Goal: Task Accomplishment & Management: Use online tool/utility

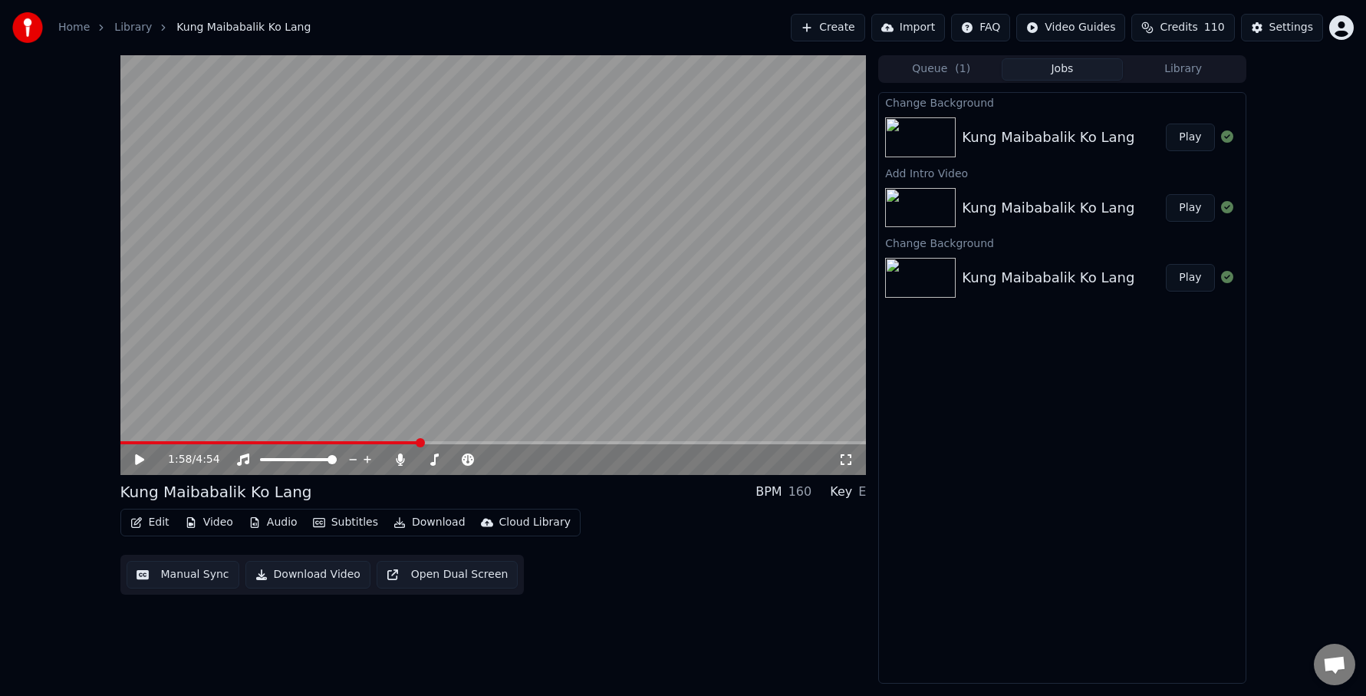
click at [1183, 138] on button "Play" at bounding box center [1190, 137] width 48 height 28
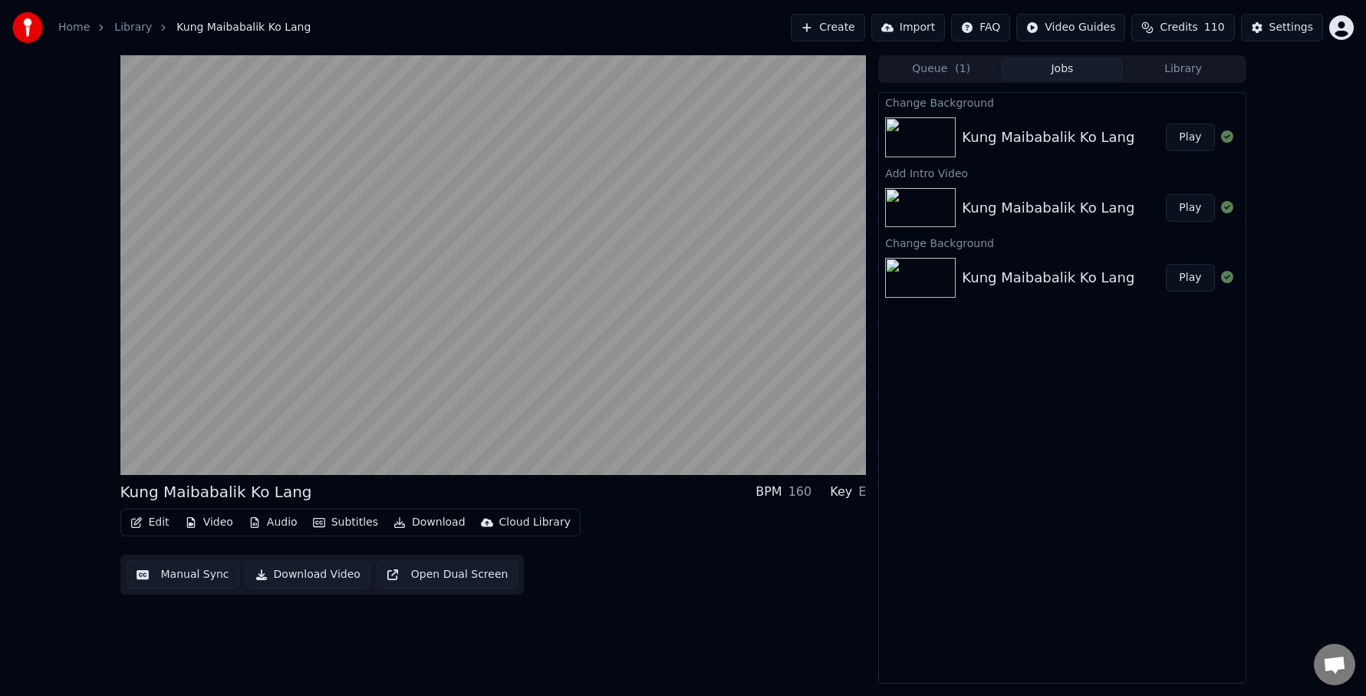
click at [736, 551] on div "Edit Video Audio Subtitles Download Cloud Library Manual Sync Download Video Op…" at bounding box center [493, 551] width 746 height 86
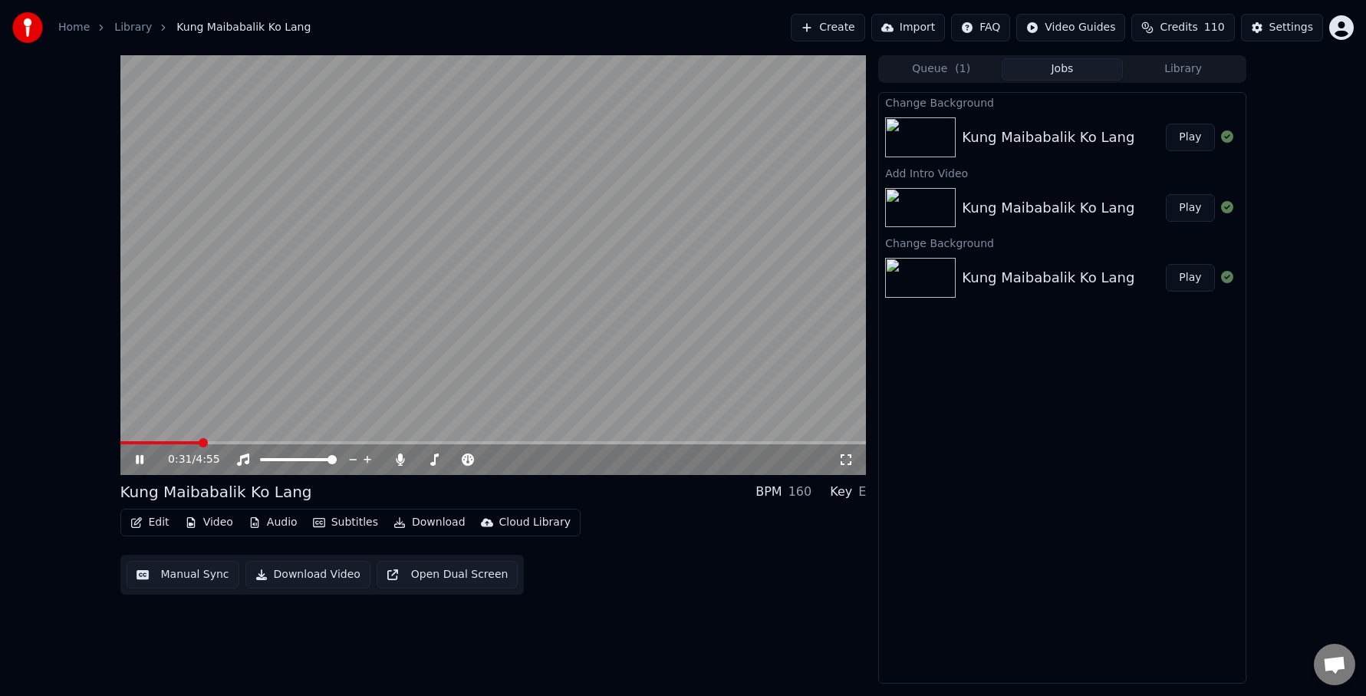
click at [140, 459] on icon at bounding box center [151, 459] width 36 height 12
click at [699, 574] on div "Edit Video Audio Subtitles Download Cloud Library Manual Sync Download Video Op…" at bounding box center [493, 551] width 746 height 86
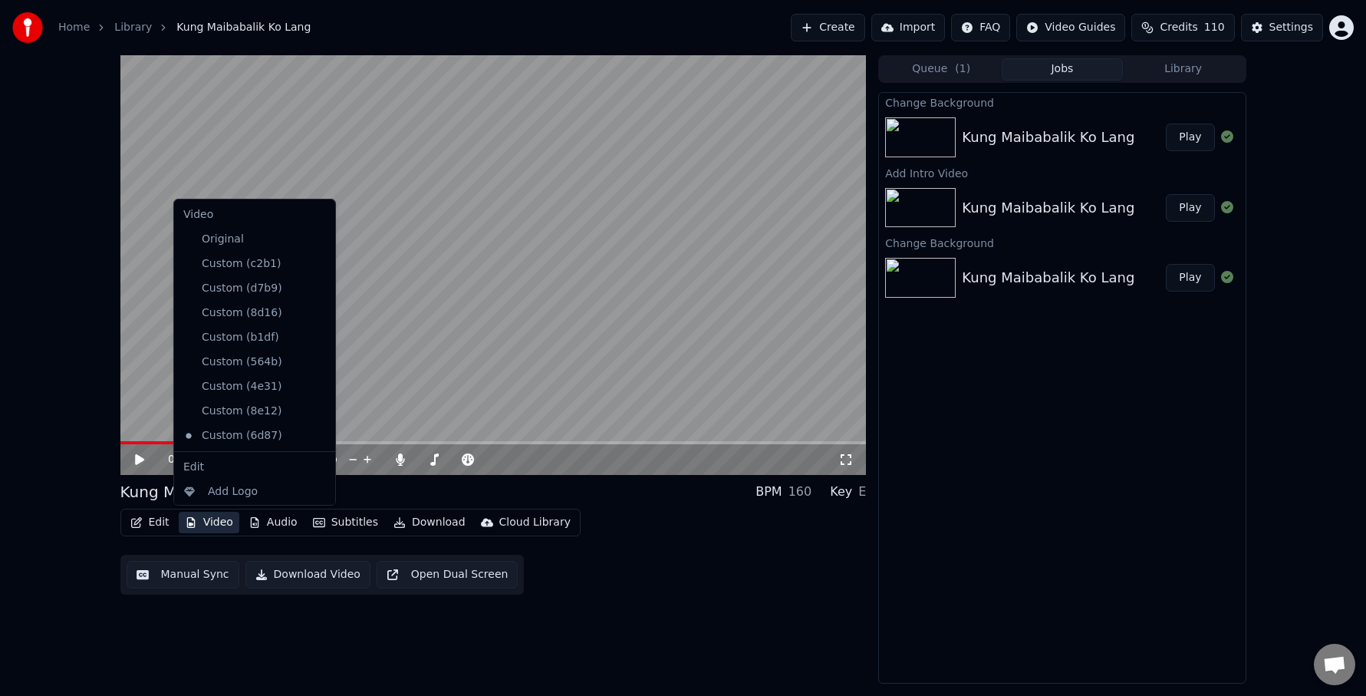
click at [199, 519] on button "Video" at bounding box center [209, 522] width 61 height 21
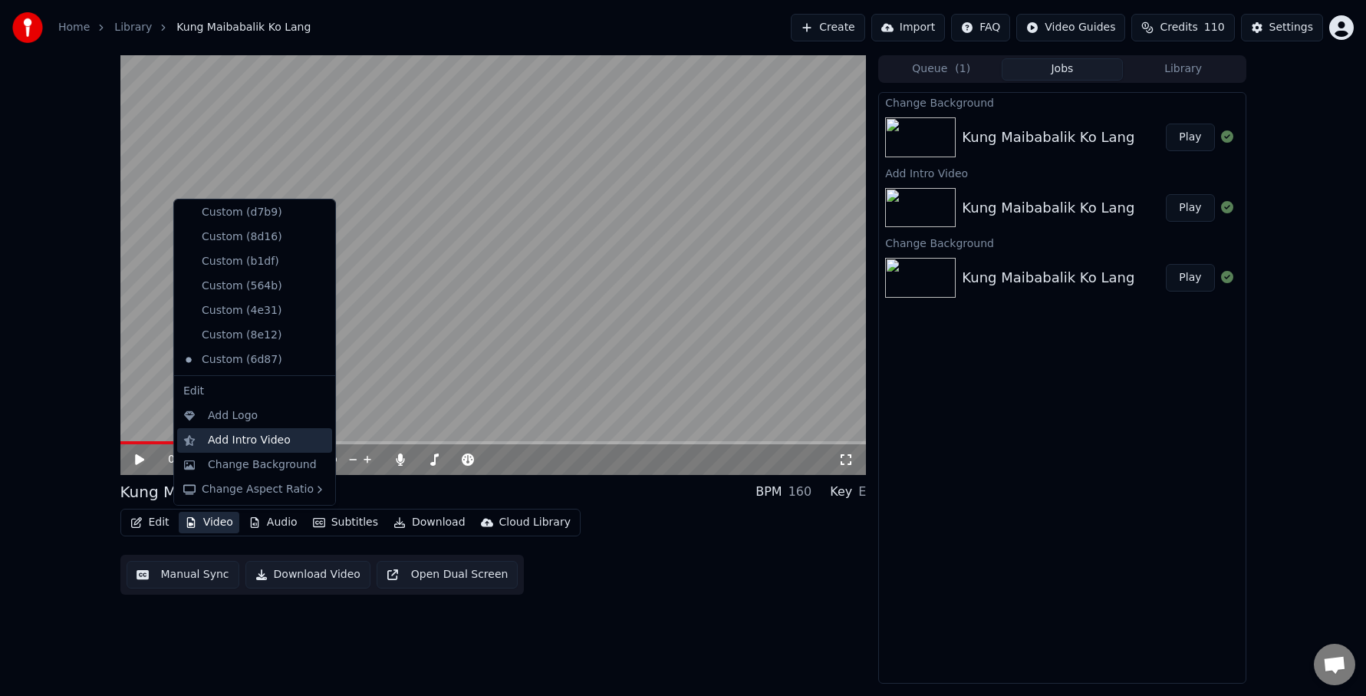
click at [216, 436] on div "Add Intro Video" at bounding box center [249, 440] width 83 height 15
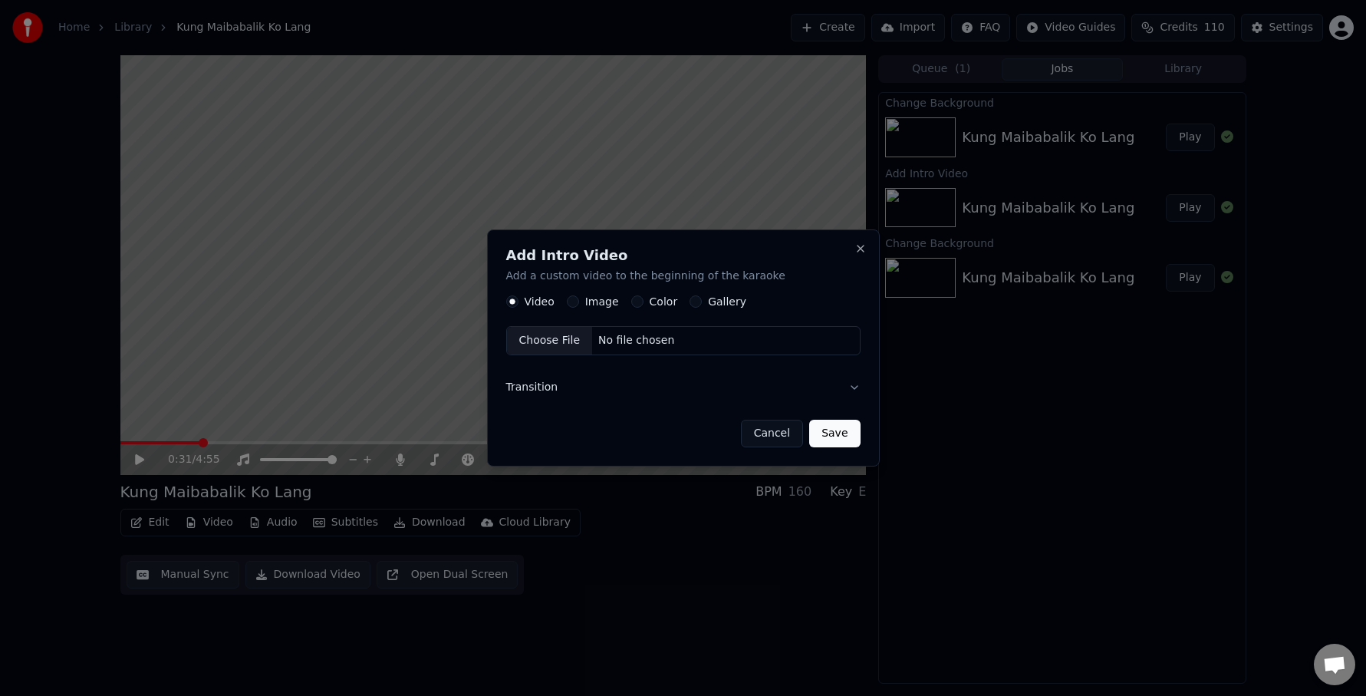
click at [577, 300] on button "Image" at bounding box center [573, 302] width 12 height 12
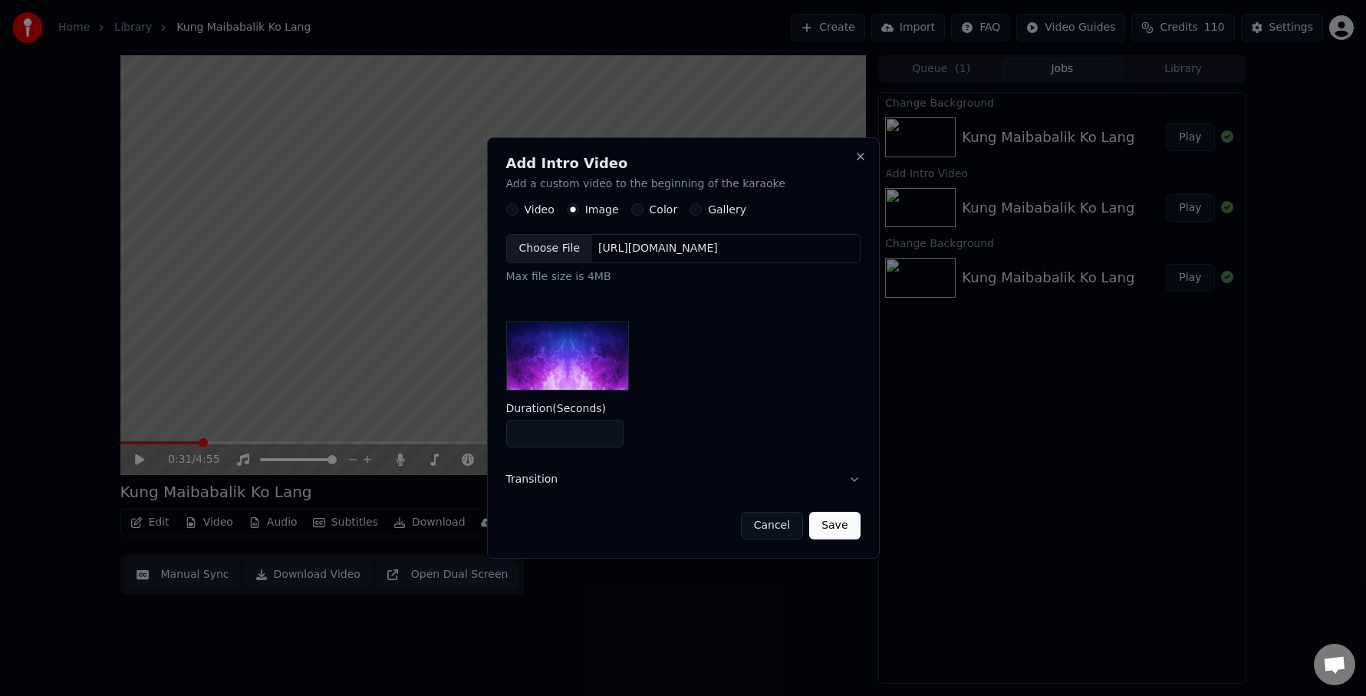
click at [554, 244] on div "Choose File" at bounding box center [550, 249] width 86 height 28
click at [587, 436] on input "*" at bounding box center [565, 434] width 118 height 28
click at [610, 437] on input "*" at bounding box center [565, 434] width 118 height 28
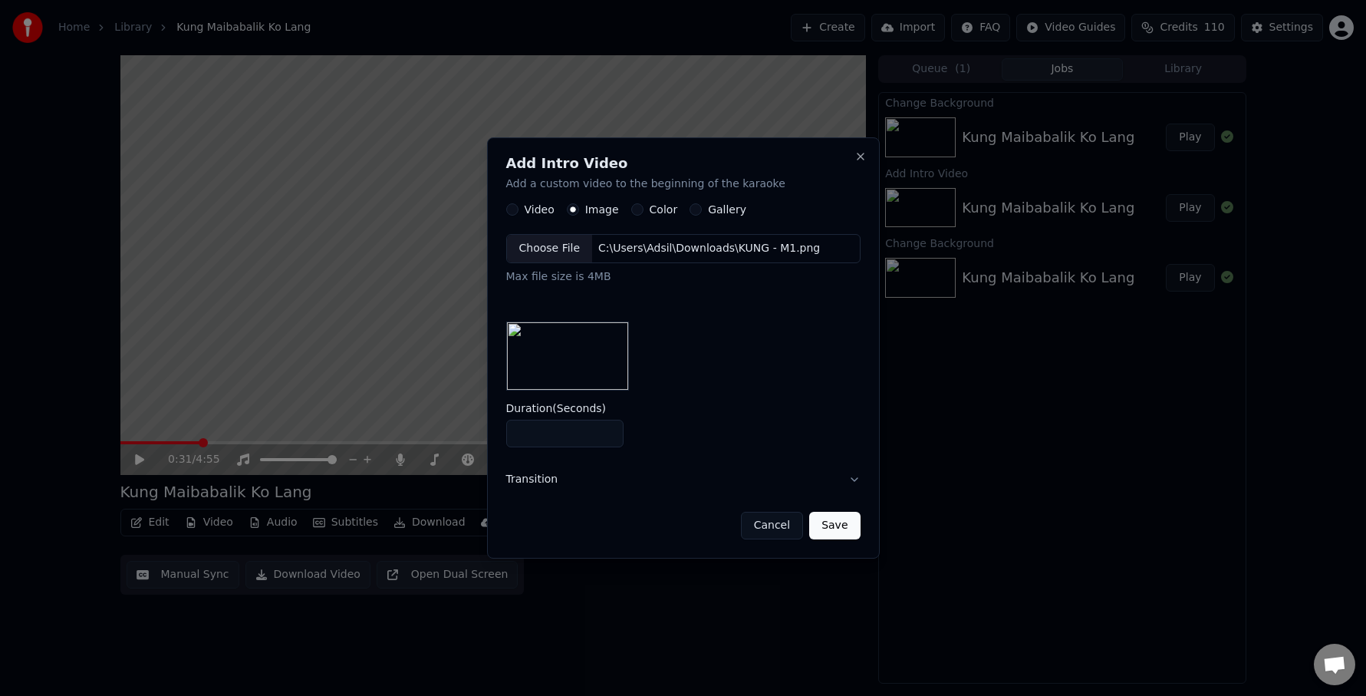
click at [610, 437] on input "*" at bounding box center [565, 434] width 118 height 28
click at [606, 435] on input "*" at bounding box center [565, 434] width 118 height 28
type input "*"
click at [610, 428] on input "*" at bounding box center [565, 434] width 118 height 28
click at [838, 520] on button "Save" at bounding box center [834, 526] width 51 height 28
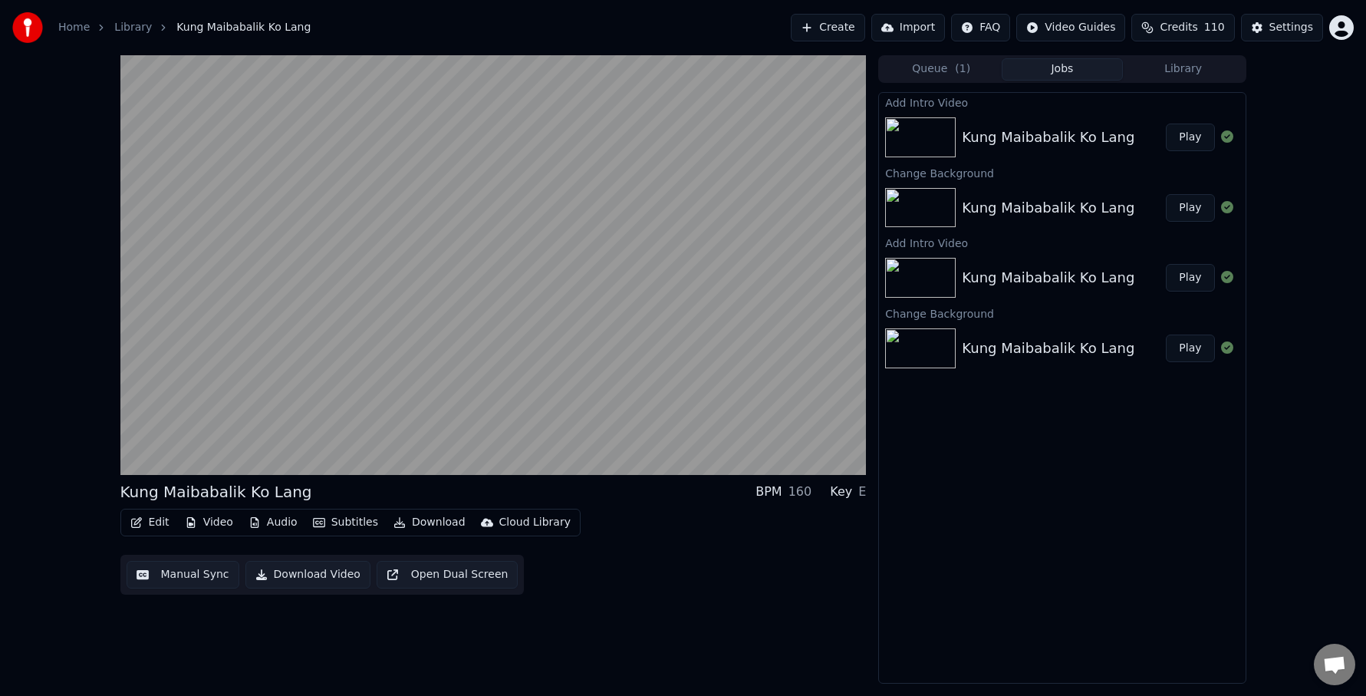
click at [222, 522] on button "Video" at bounding box center [209, 522] width 61 height 21
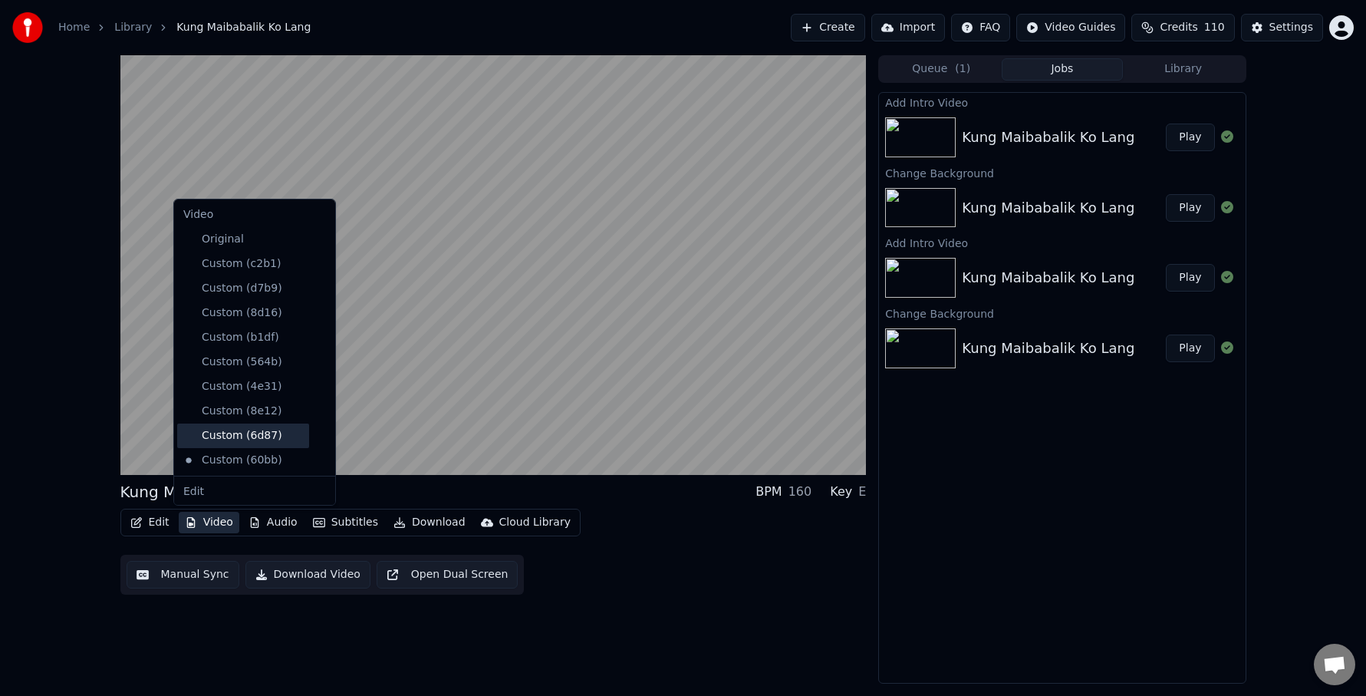
click at [232, 434] on div "Custom (6d87)" at bounding box center [243, 435] width 132 height 25
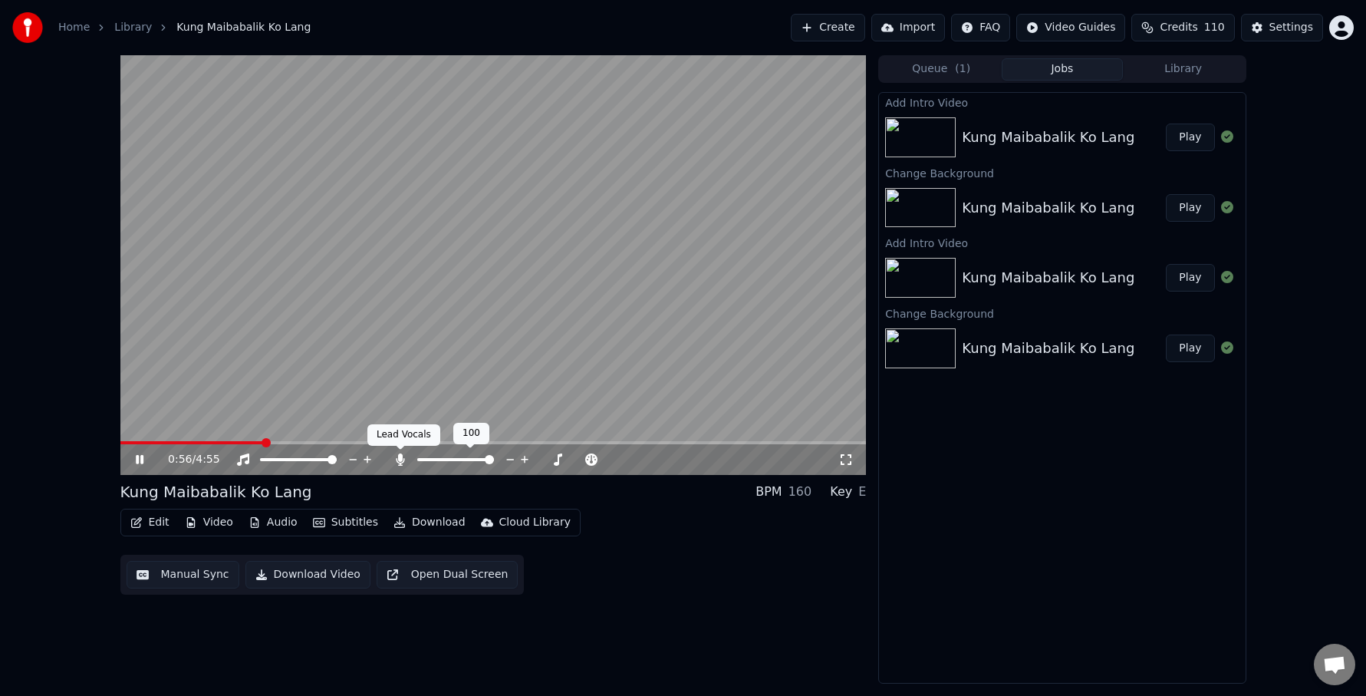
click at [400, 458] on icon at bounding box center [401, 459] width 8 height 12
click at [137, 457] on icon at bounding box center [139, 459] width 9 height 11
click at [711, 607] on div "1:03 / 4:55 Kung Maibabalik Ko Lang BPM 160 Key E Edit Video Audio Subtitles Do…" at bounding box center [493, 369] width 746 height 628
click at [137, 460] on icon at bounding box center [140, 459] width 8 height 9
click at [642, 554] on div "Edit Video Audio Subtitles Download Cloud Library Manual Sync Download Video Op…" at bounding box center [493, 551] width 746 height 86
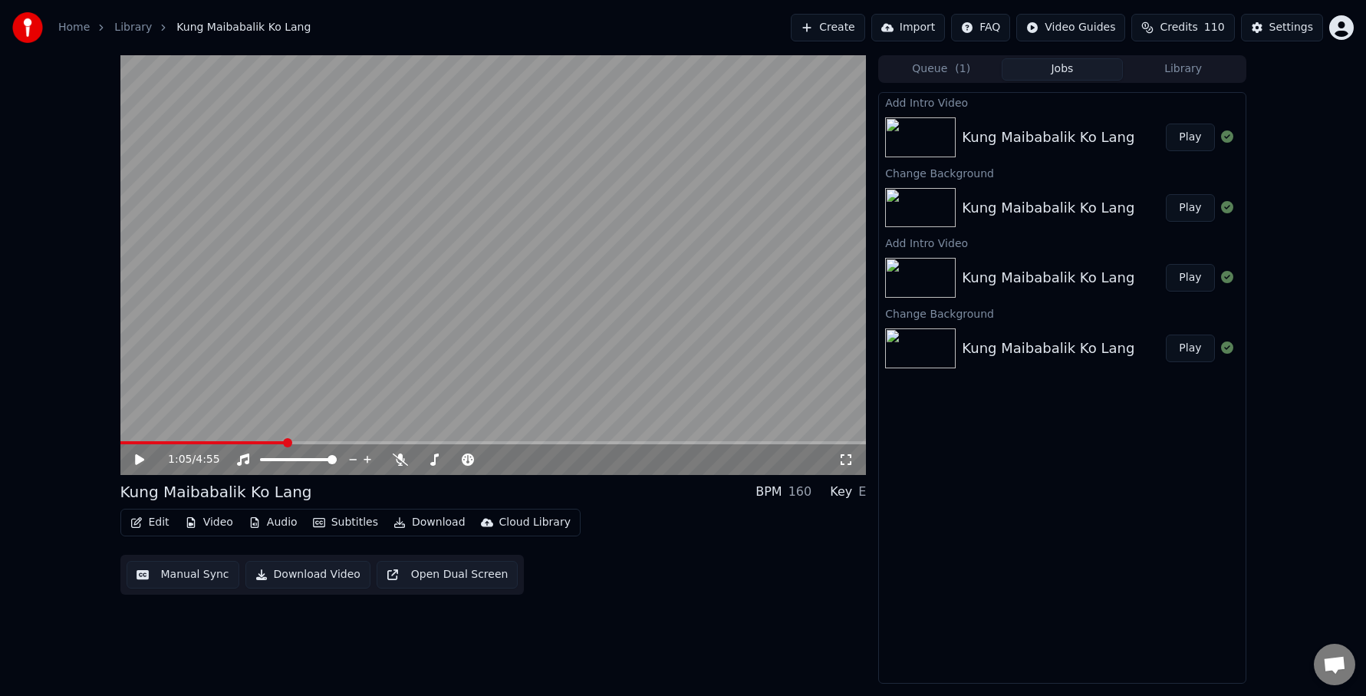
click at [320, 572] on button "Download Video" at bounding box center [307, 575] width 125 height 28
click at [1196, 208] on button "Play" at bounding box center [1190, 208] width 48 height 28
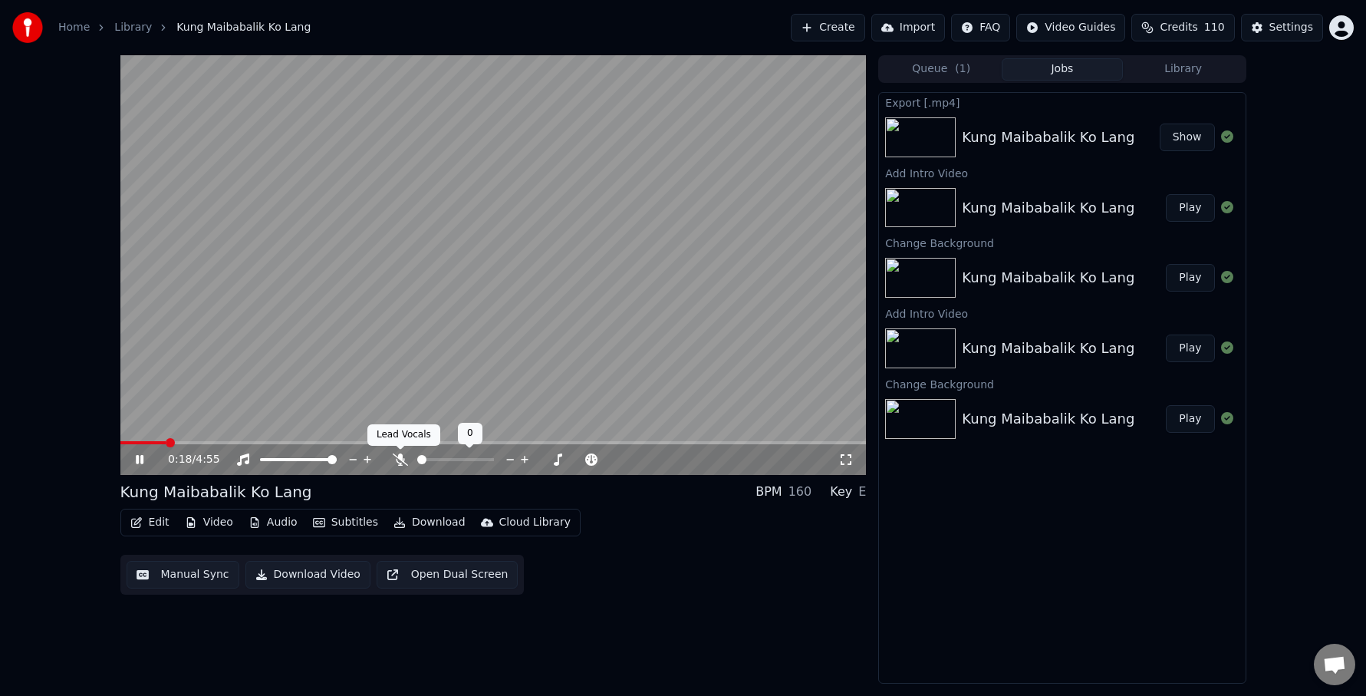
click at [400, 456] on icon at bounding box center [400, 459] width 15 height 12
click at [140, 459] on icon at bounding box center [140, 459] width 8 height 9
click at [1181, 134] on button "Show" at bounding box center [1187, 137] width 55 height 28
